Goal: Information Seeking & Learning: Learn about a topic

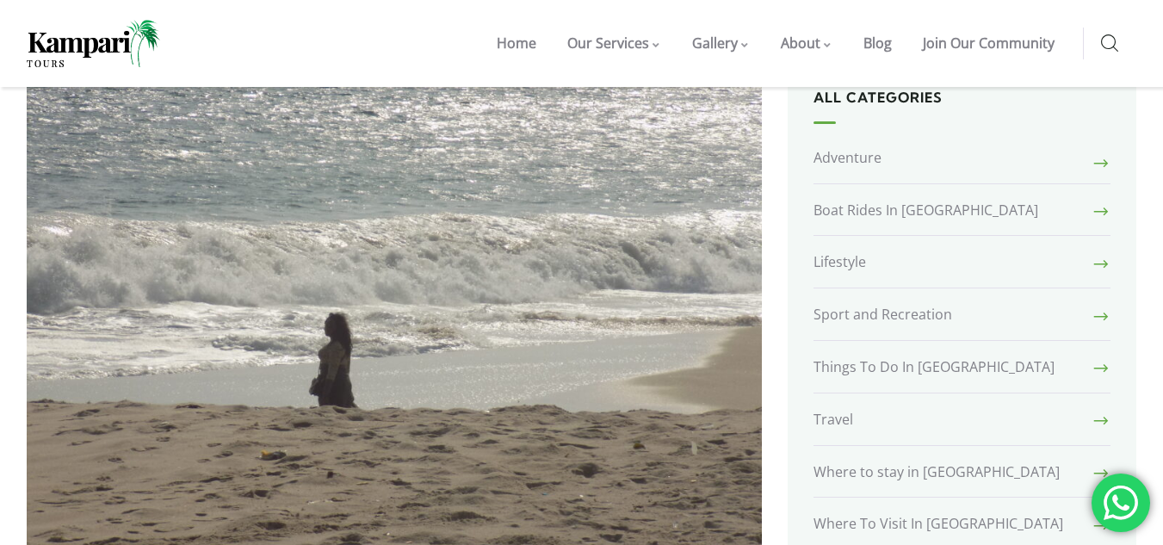
scroll to position [430, 0]
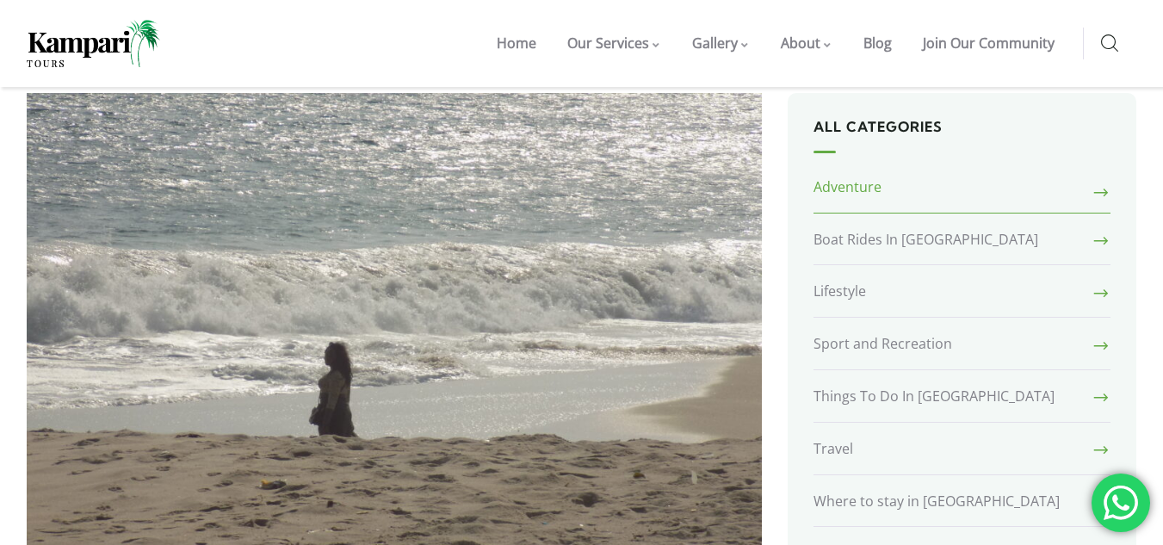
click at [1094, 170] on link "Adventure" at bounding box center [962, 191] width 298 height 43
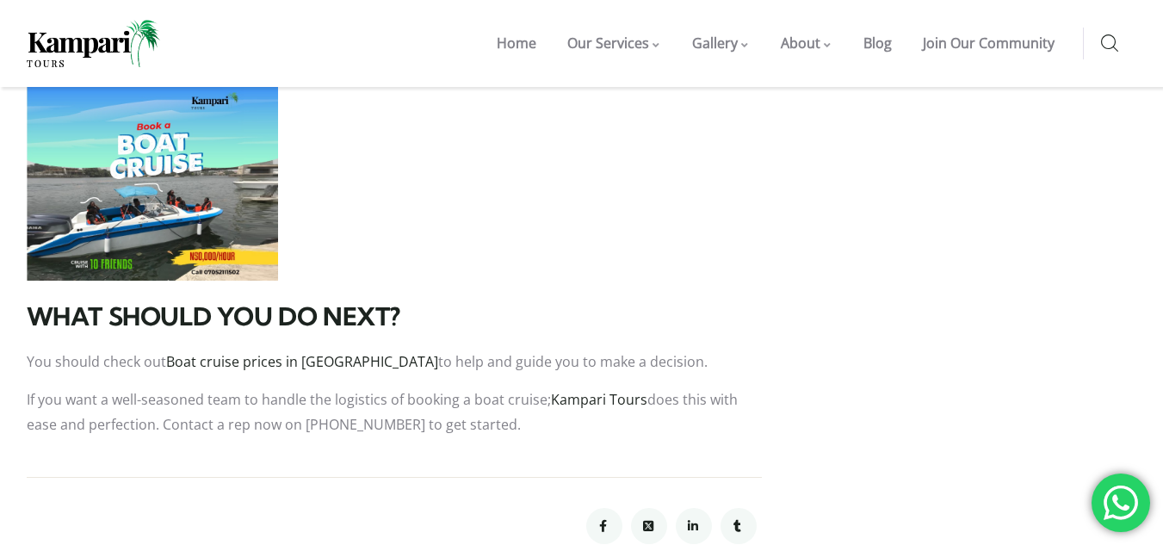
scroll to position [3701, 0]
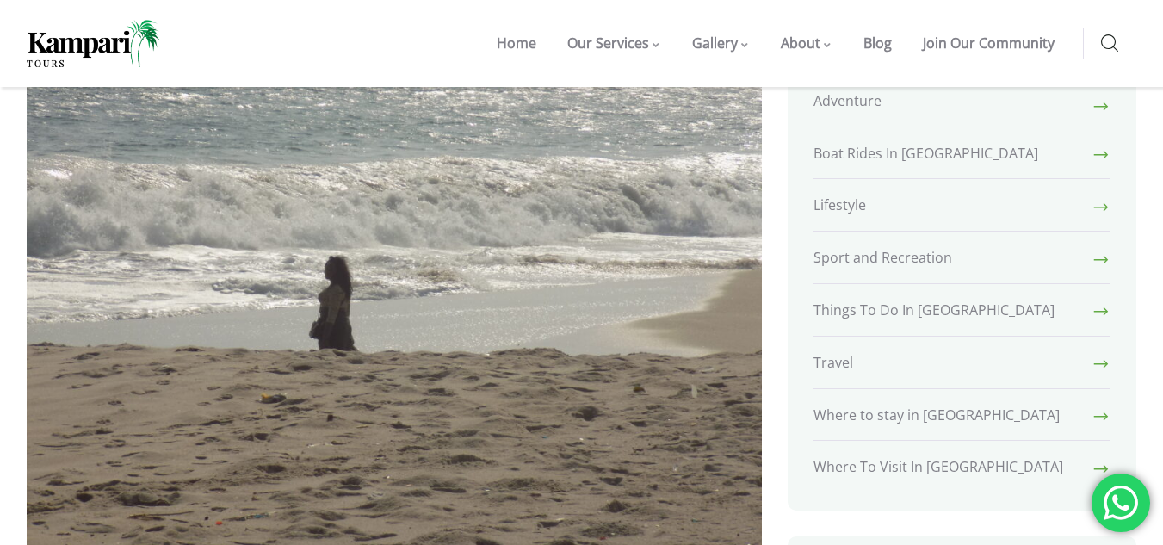
scroll to position [602, 0]
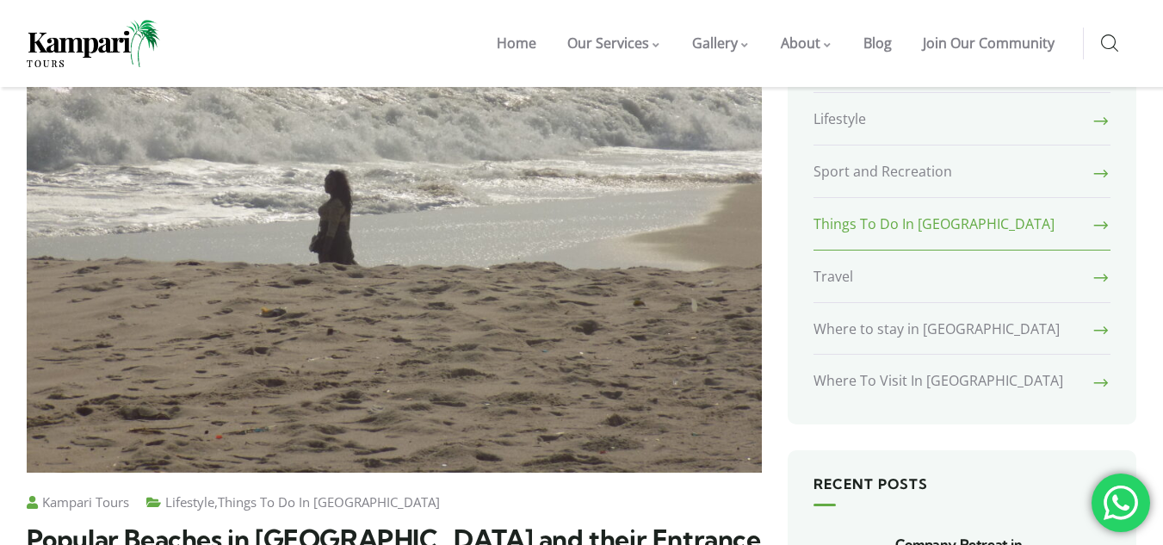
click at [1007, 199] on link "Things To Do In [GEOGRAPHIC_DATA]" at bounding box center [962, 225] width 298 height 52
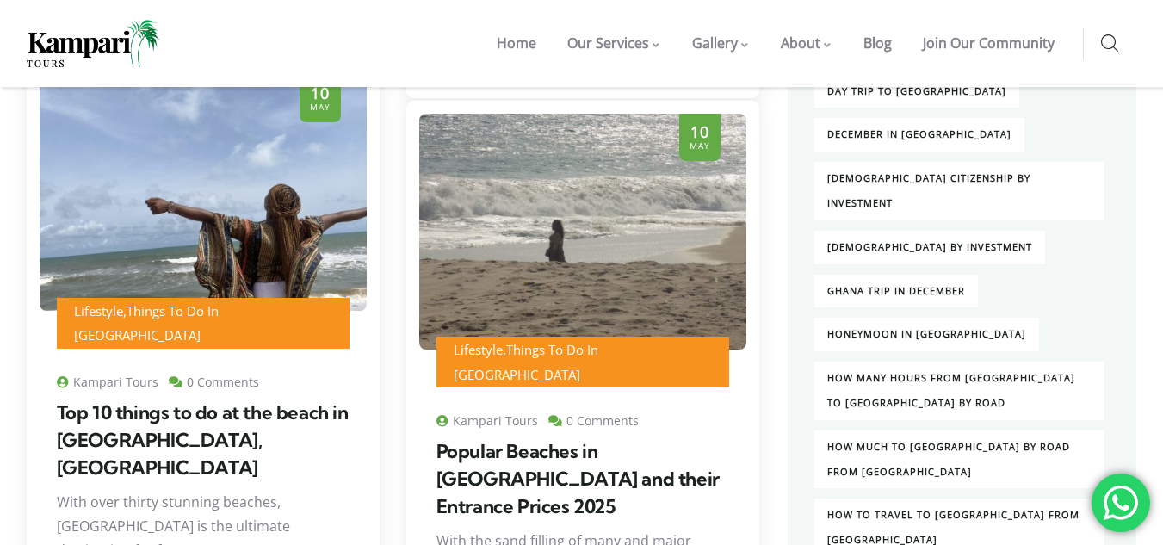
scroll to position [2324, 0]
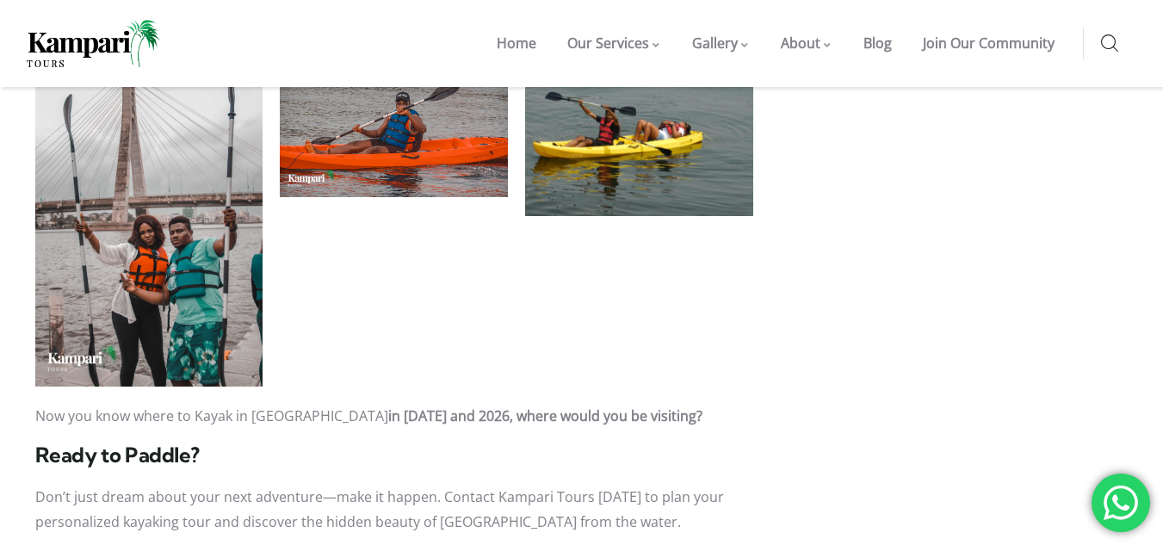
scroll to position [3615, 0]
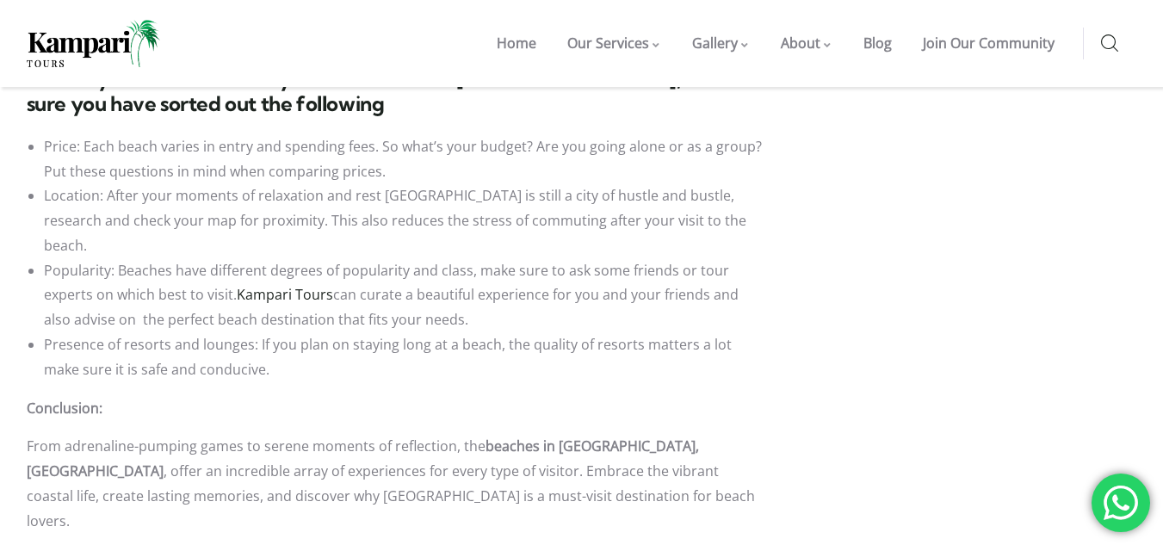
scroll to position [4561, 0]
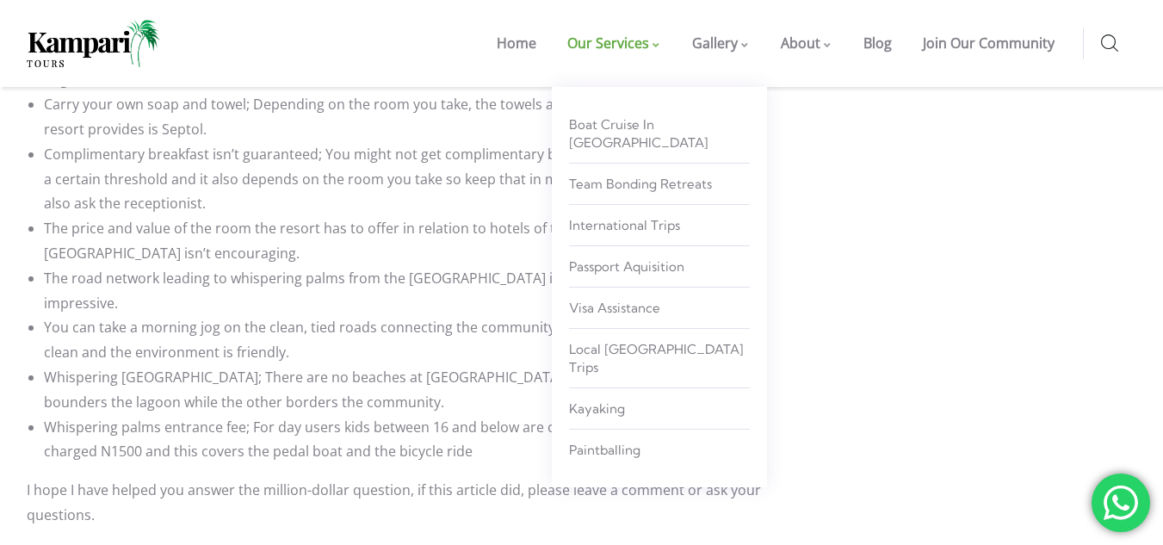
scroll to position [4475, 0]
